Goal: Task Accomplishment & Management: Manage account settings

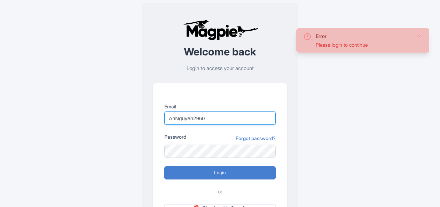
click at [198, 116] on input "AnNguyen2960" at bounding box center [219, 117] width 111 height 13
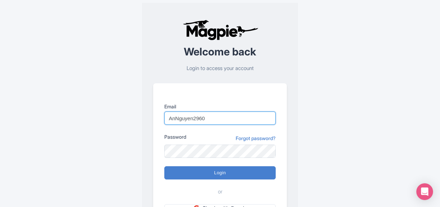
type input "reservations@urbanadventures.com"
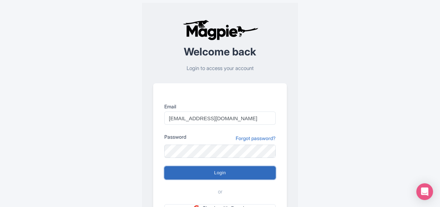
click at [220, 170] on input "Login" at bounding box center [219, 172] width 111 height 13
type input "Logging in..."
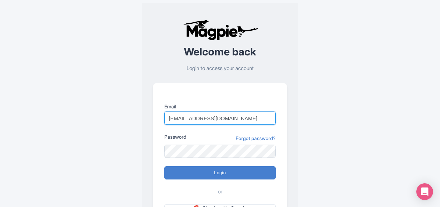
click at [171, 118] on input "reservations@urbanadventures.com" at bounding box center [219, 117] width 111 height 13
type input "An.Nguyen@intrepidtravel.com"
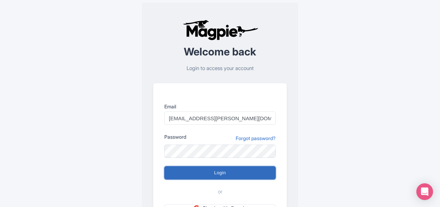
click at [210, 173] on input "Login" at bounding box center [219, 172] width 111 height 13
type input "Logging in..."
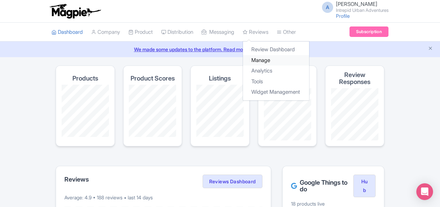
click at [275, 64] on link "Manage" at bounding box center [276, 60] width 66 height 11
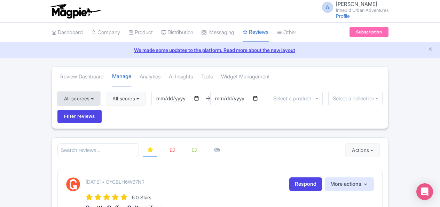
click at [80, 100] on button "All sources" at bounding box center [78, 99] width 43 height 14
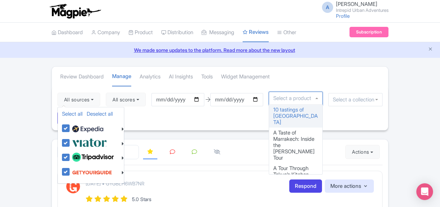
click at [311, 96] on input "select-one" at bounding box center [294, 98] width 42 height 6
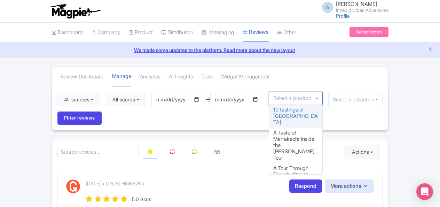
click at [344, 99] on input "select-one" at bounding box center [355, 99] width 45 height 6
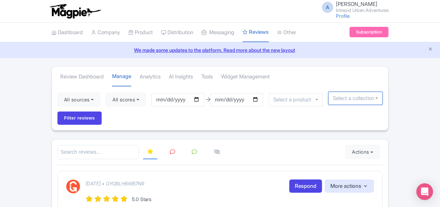
click at [345, 99] on input "select-one" at bounding box center [355, 98] width 45 height 6
click at [370, 98] on div at bounding box center [355, 98] width 54 height 13
click at [377, 97] on div at bounding box center [355, 98] width 54 height 13
type input "bost"
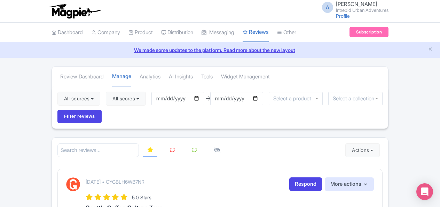
click at [383, 75] on div "Review Dashboard Manage Analytics AI Insights Tools Widget Management" at bounding box center [220, 75] width 336 height 19
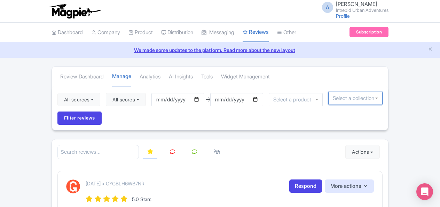
click at [375, 100] on div at bounding box center [355, 98] width 54 height 13
type input "boston"
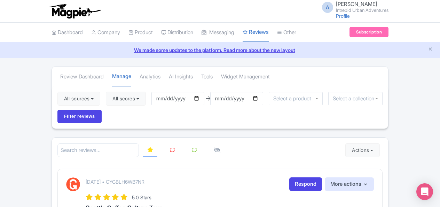
click at [372, 69] on div "Review Dashboard Manage Analytics AI Insights Tools Widget Management" at bounding box center [220, 75] width 336 height 19
click at [304, 95] on div at bounding box center [296, 98] width 54 height 13
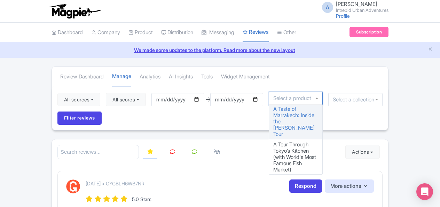
scroll to position [35, 0]
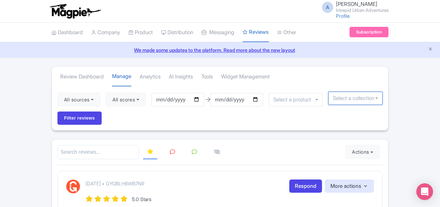
click at [352, 99] on input "select-one" at bounding box center [355, 98] width 45 height 6
click at [372, 99] on input "select-one" at bounding box center [355, 98] width 45 height 6
click at [377, 98] on div at bounding box center [355, 98] width 54 height 13
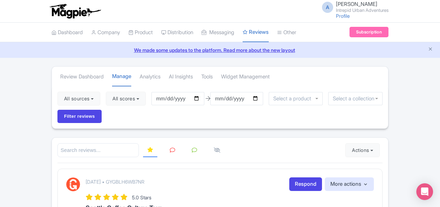
click at [252, 50] on link "We made some updates to the platform. Read more about the new layout" at bounding box center [220, 49] width 432 height 7
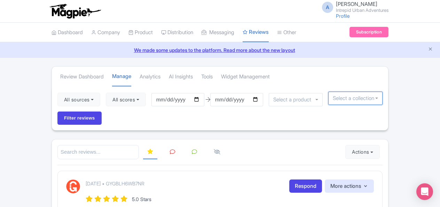
click at [352, 96] on input "select-one" at bounding box center [355, 98] width 45 height 6
click at [351, 96] on input "select-one" at bounding box center [355, 98] width 45 height 6
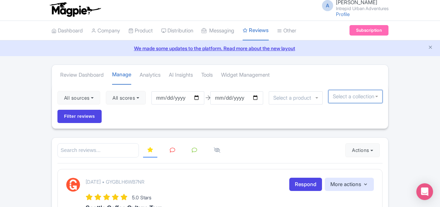
scroll to position [0, 0]
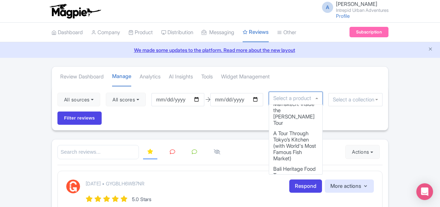
click at [289, 101] on div at bounding box center [296, 98] width 54 height 13
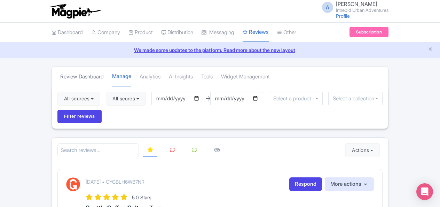
click at [67, 77] on link "Review Dashboard" at bounding box center [82, 76] width 44 height 19
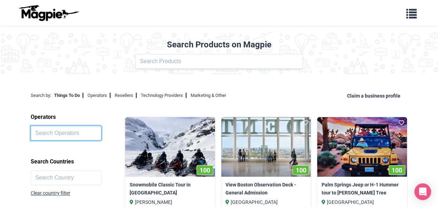
click at [84, 131] on input "text" at bounding box center [66, 133] width 71 height 15
click at [424, 194] on icon "Open Intercom Messenger" at bounding box center [422, 191] width 8 height 9
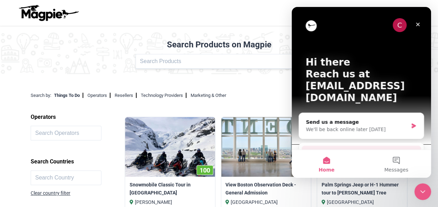
click at [347, 148] on div "Check out our knowledge base" at bounding box center [357, 151] width 102 height 7
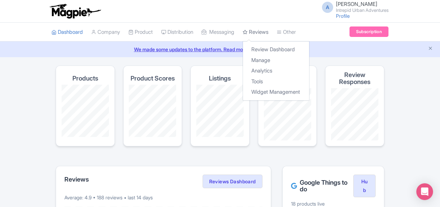
click at [261, 32] on link "Reviews" at bounding box center [256, 32] width 26 height 19
click at [265, 56] on link "Manage" at bounding box center [276, 60] width 66 height 11
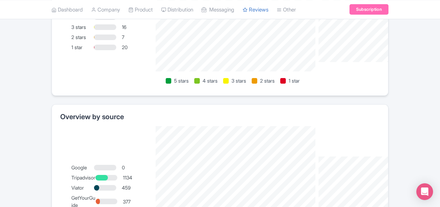
scroll to position [453, 0]
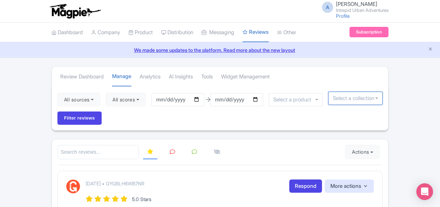
click at [377, 99] on div at bounding box center [355, 98] width 54 height 13
click at [377, 98] on div at bounding box center [355, 98] width 54 height 13
click at [376, 97] on div at bounding box center [355, 98] width 54 height 13
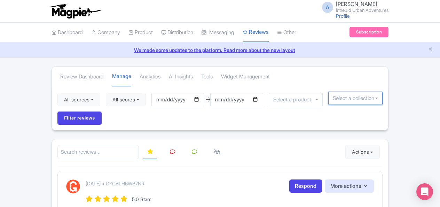
click at [349, 95] on input "select-one" at bounding box center [355, 98] width 45 height 6
click at [191, 48] on link "We made some updates to the platform. Read more about the new layout" at bounding box center [220, 49] width 432 height 7
